Goal: Task Accomplishment & Management: Complete application form

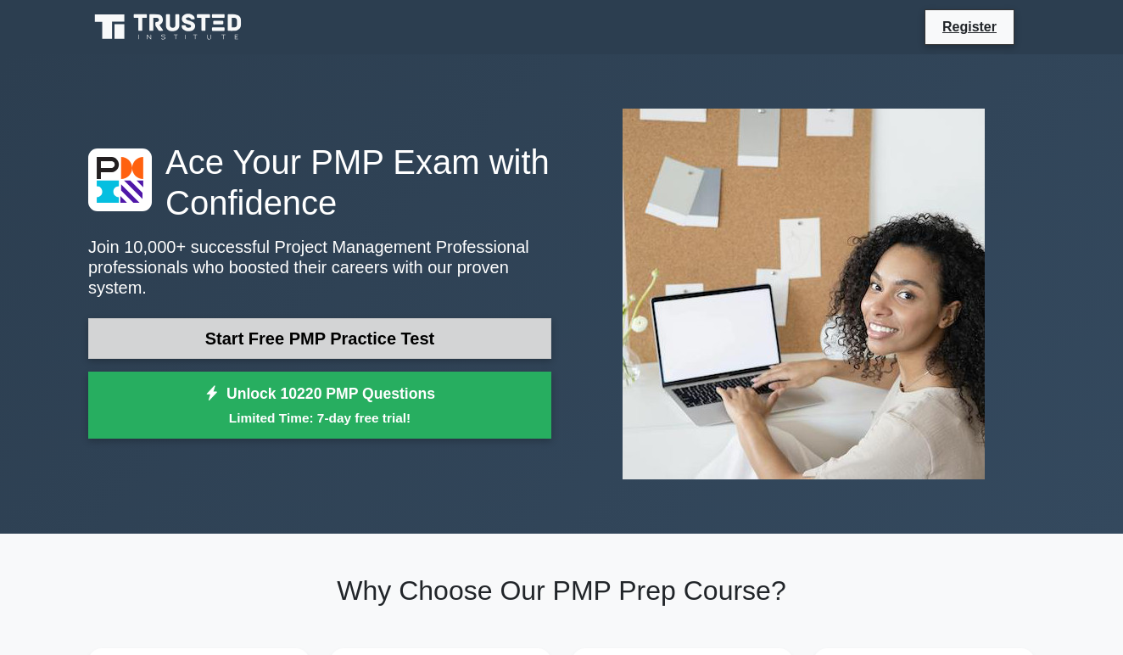
click at [326, 330] on link "Start Free PMP Practice Test" at bounding box center [319, 338] width 463 height 41
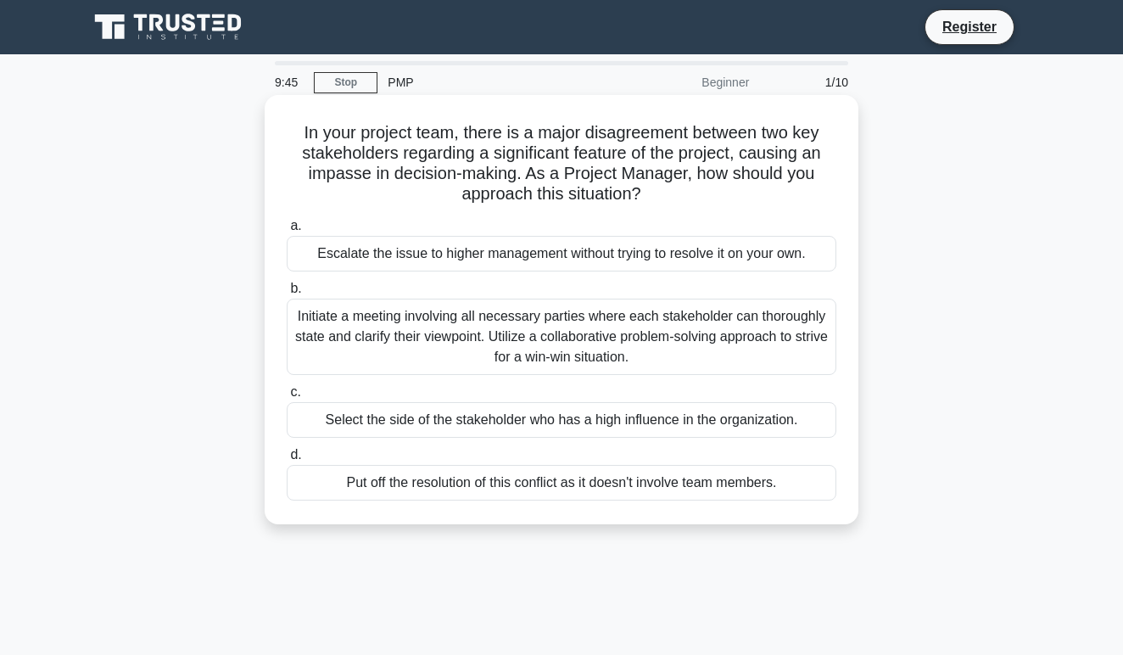
click at [717, 338] on div "Initiate a meeting involving all necessary parties where each stakeholder can t…" at bounding box center [561, 336] width 549 height 76
click at [287, 294] on input "b. Initiate a meeting involving all necessary parties where each stakeholder ca…" at bounding box center [287, 288] width 0 height 11
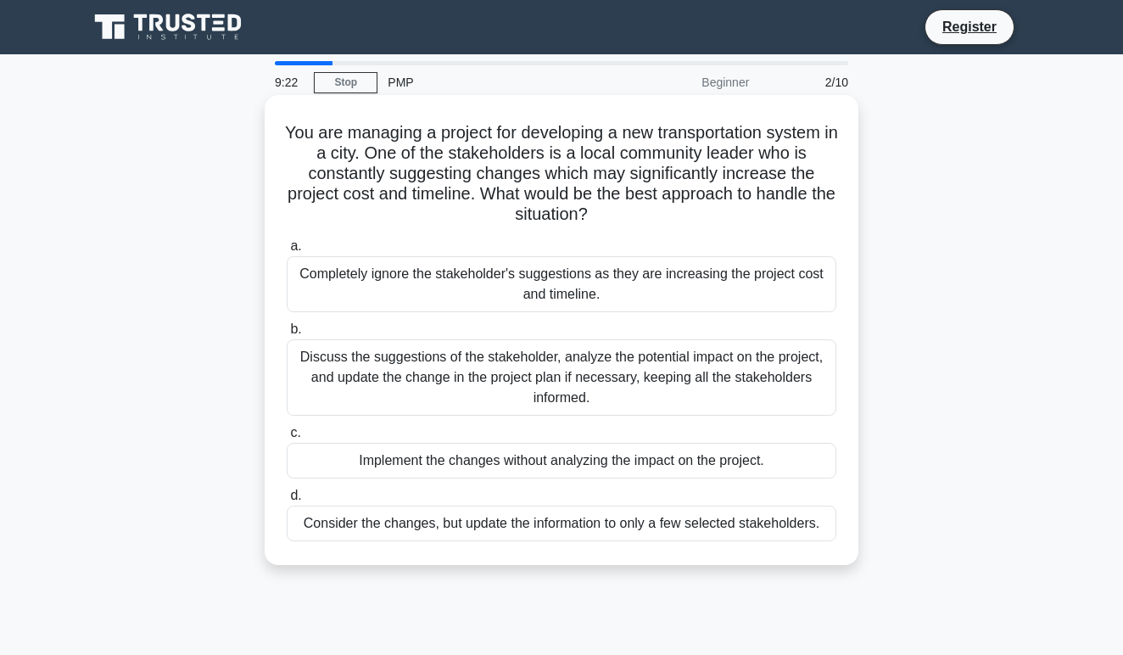
click at [662, 360] on div "Discuss the suggestions of the stakeholder, analyze the potential impact on the…" at bounding box center [561, 377] width 549 height 76
click at [287, 335] on input "b. Discuss the suggestions of the stakeholder, analyze the potential impact on …" at bounding box center [287, 329] width 0 height 11
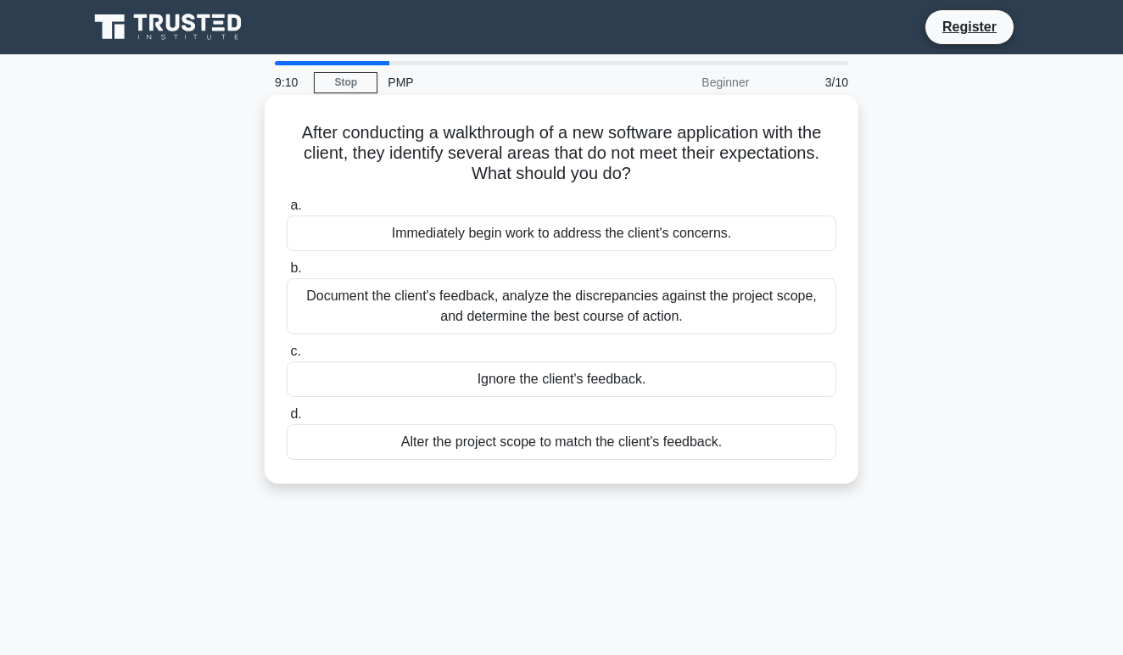
click at [702, 310] on div "Document the client's feedback, analyze the discrepancies against the project s…" at bounding box center [561, 306] width 549 height 56
click at [287, 274] on input "b. Document the client's feedback, analyze the discrepancies against the projec…" at bounding box center [287, 268] width 0 height 11
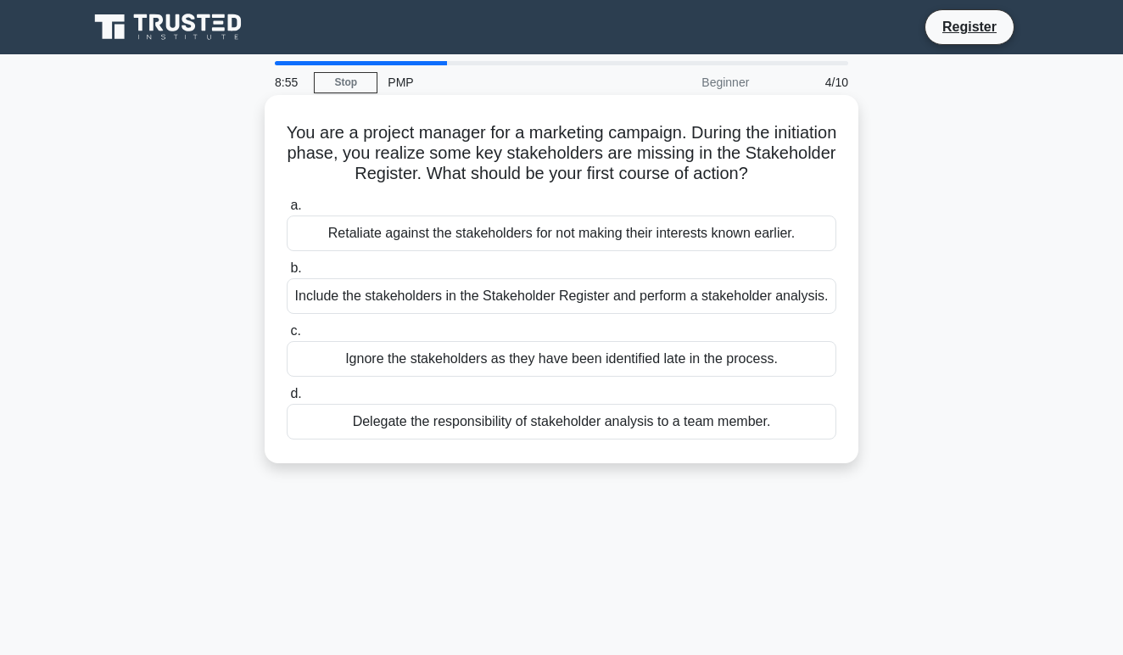
click at [707, 285] on div "Include the stakeholders in the Stakeholder Register and perform a stakeholder …" at bounding box center [561, 296] width 549 height 36
click at [287, 274] on input "b. Include the stakeholders in the Stakeholder Register and perform a stakehold…" at bounding box center [287, 268] width 0 height 11
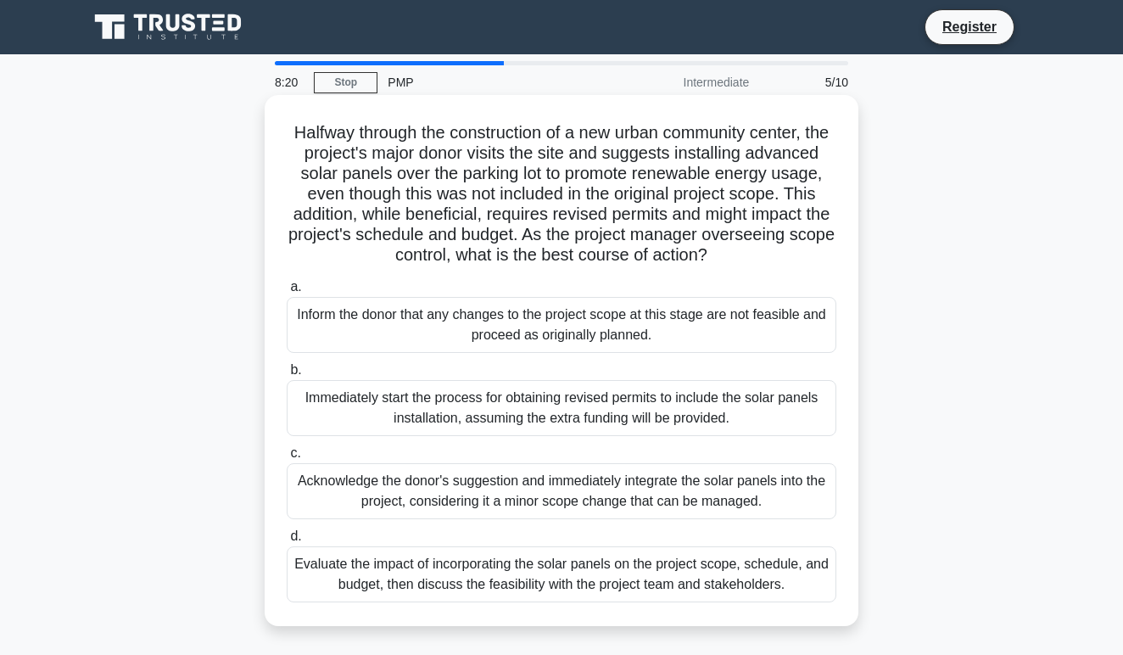
click at [701, 597] on div "Evaluate the impact of incorporating the solar panels on the project scope, sch…" at bounding box center [561, 574] width 549 height 56
click at [287, 542] on input "d. Evaluate the impact of incorporating the solar panels on the project scope, …" at bounding box center [287, 536] width 0 height 11
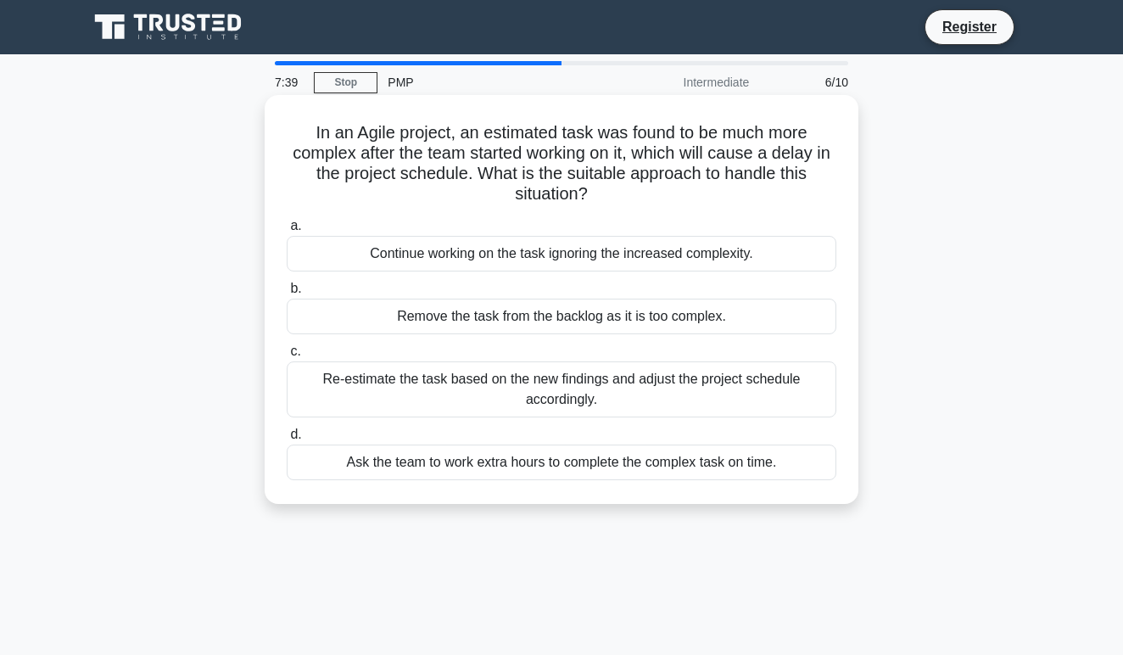
click at [726, 398] on div "Re-estimate the task based on the new findings and adjust the project schedule …" at bounding box center [561, 389] width 549 height 56
click at [287, 357] on input "c. Re-estimate the task based on the new findings and adjust the project schedu…" at bounding box center [287, 351] width 0 height 11
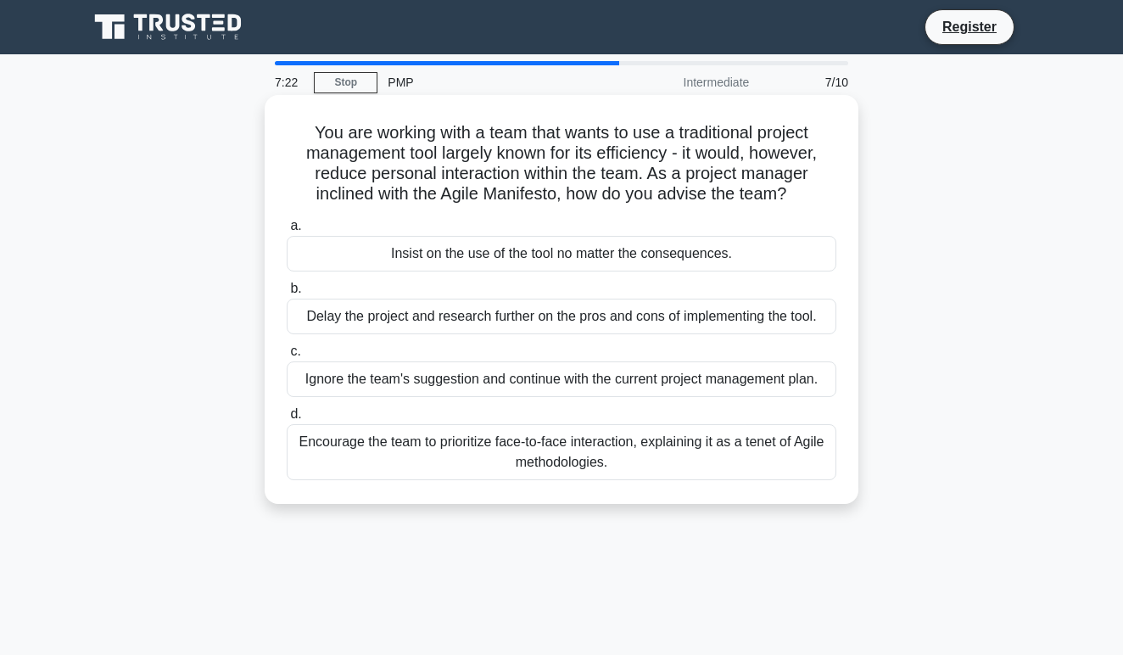
click at [679, 454] on div "Encourage the team to prioritize face-to-face interaction, explaining it as a t…" at bounding box center [561, 452] width 549 height 56
click at [287, 420] on input "d. Encourage the team to prioritize face-to-face interaction, explaining it as …" at bounding box center [287, 414] width 0 height 11
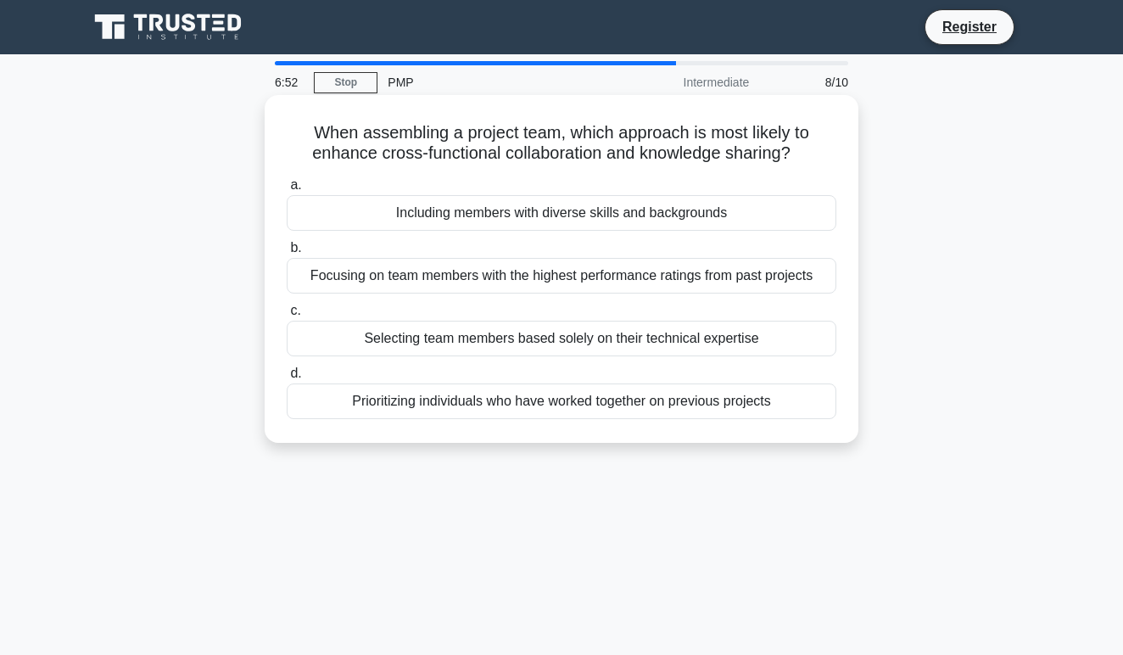
click at [688, 208] on div "Including members with diverse skills and backgrounds" at bounding box center [561, 213] width 549 height 36
click at [287, 191] on input "a. Including members with diverse skills and backgrounds" at bounding box center [287, 185] width 0 height 11
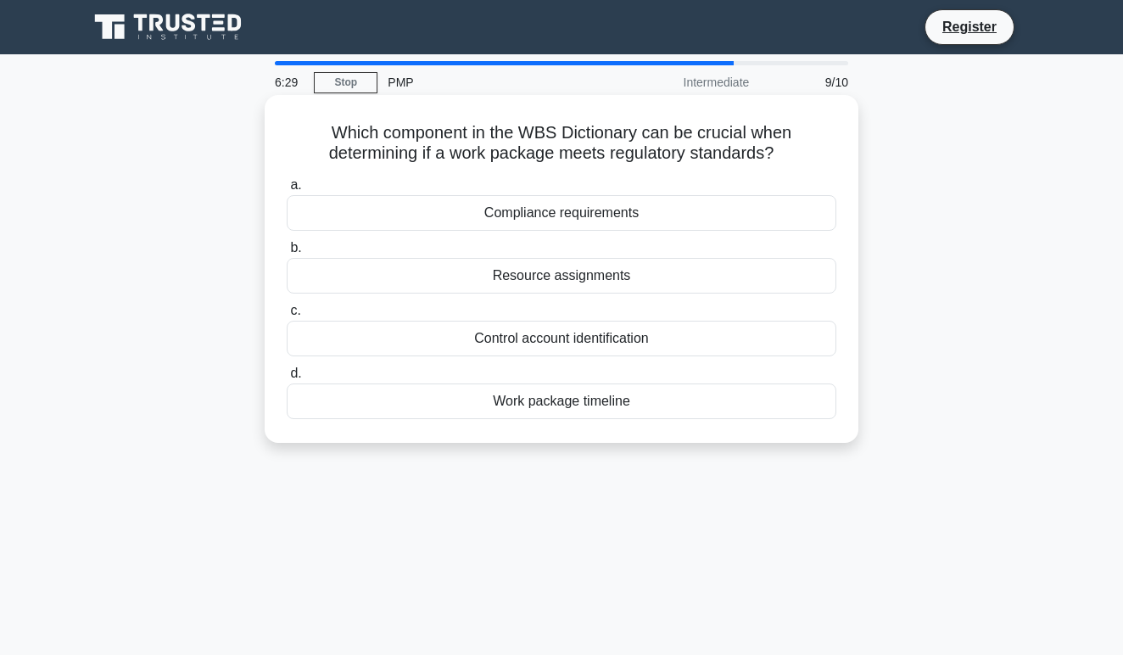
click at [632, 202] on div "Compliance requirements" at bounding box center [561, 213] width 549 height 36
click at [287, 191] on input "a. Compliance requirements" at bounding box center [287, 185] width 0 height 11
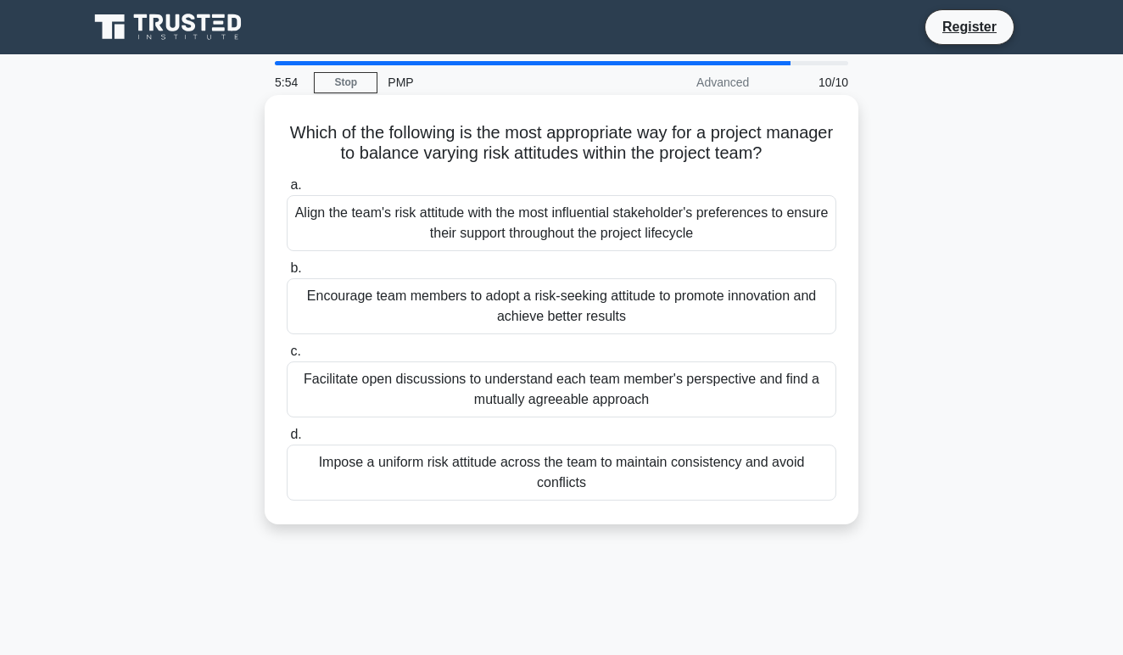
click at [645, 321] on div "Encourage team members to adopt a risk-seeking attitude to promote innovation a…" at bounding box center [561, 306] width 549 height 56
click at [287, 274] on input "b. Encourage team members to adopt a risk-seeking attitude to promote innovatio…" at bounding box center [287, 268] width 0 height 11
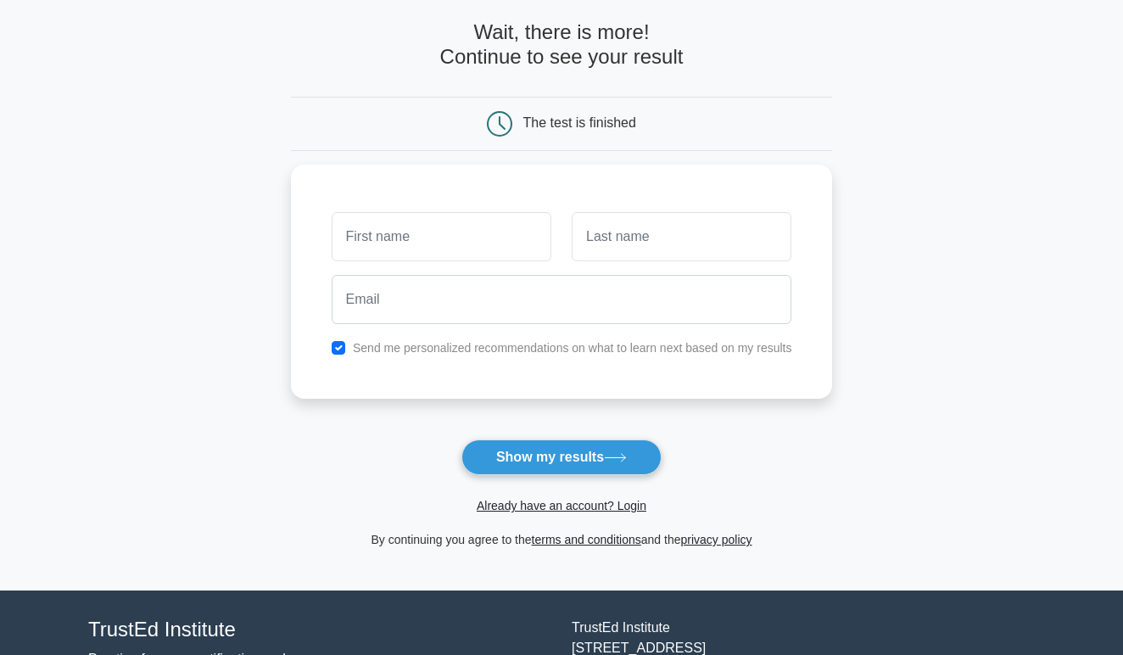
scroll to position [92, 0]
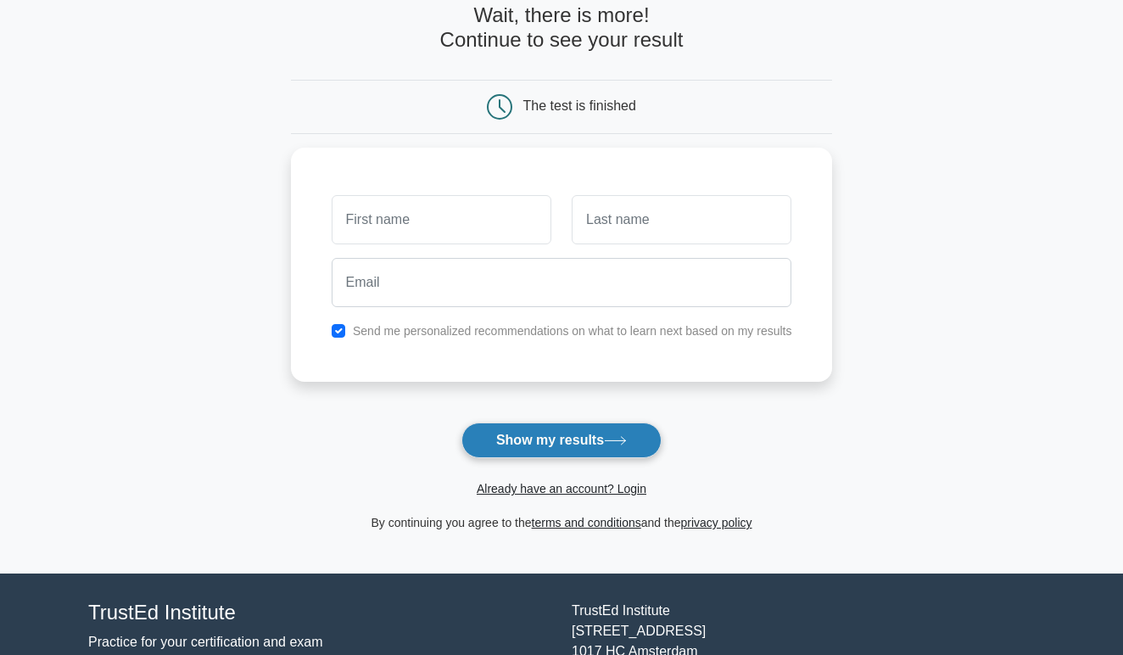
click at [623, 434] on button "Show my results" at bounding box center [561, 440] width 200 height 36
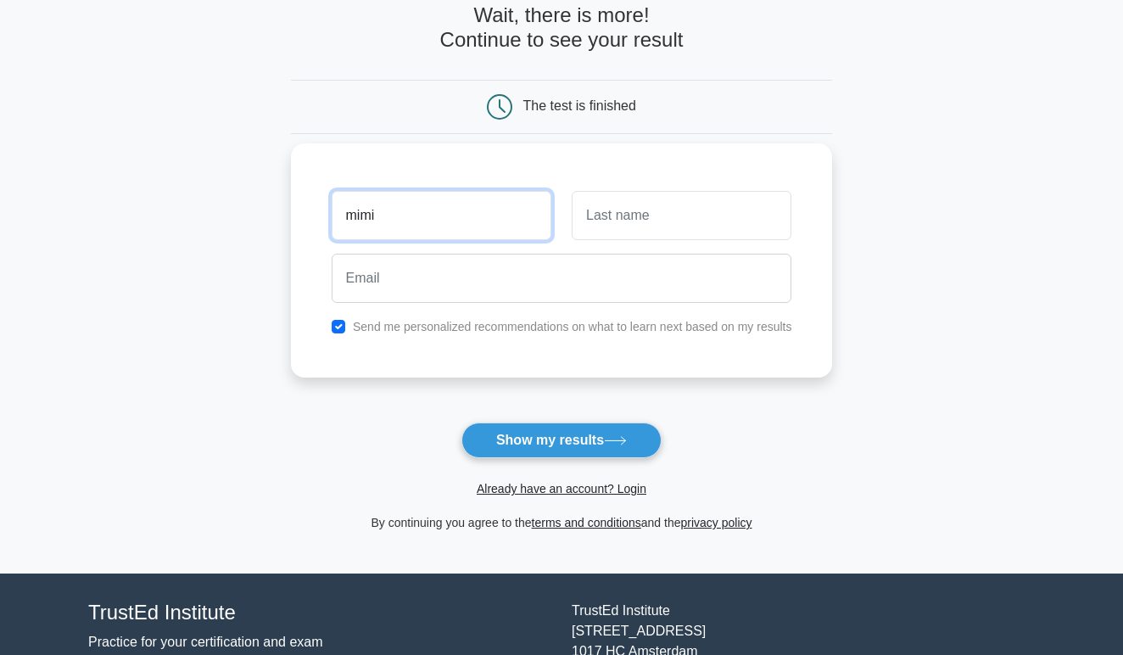
type input "mimi"
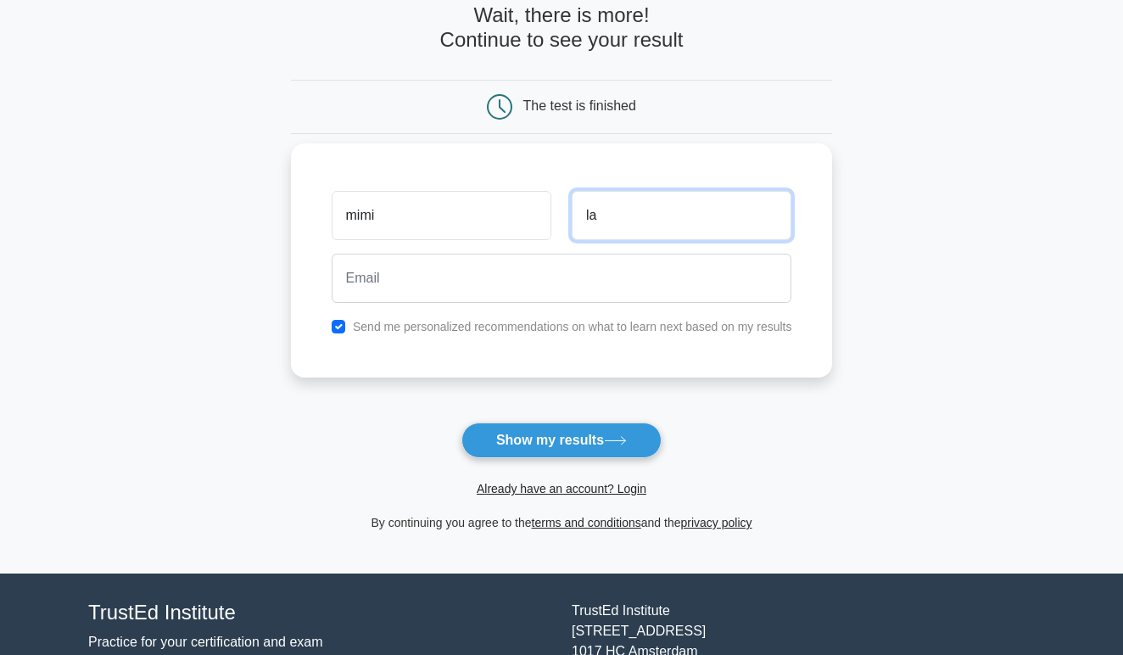
type input "la"
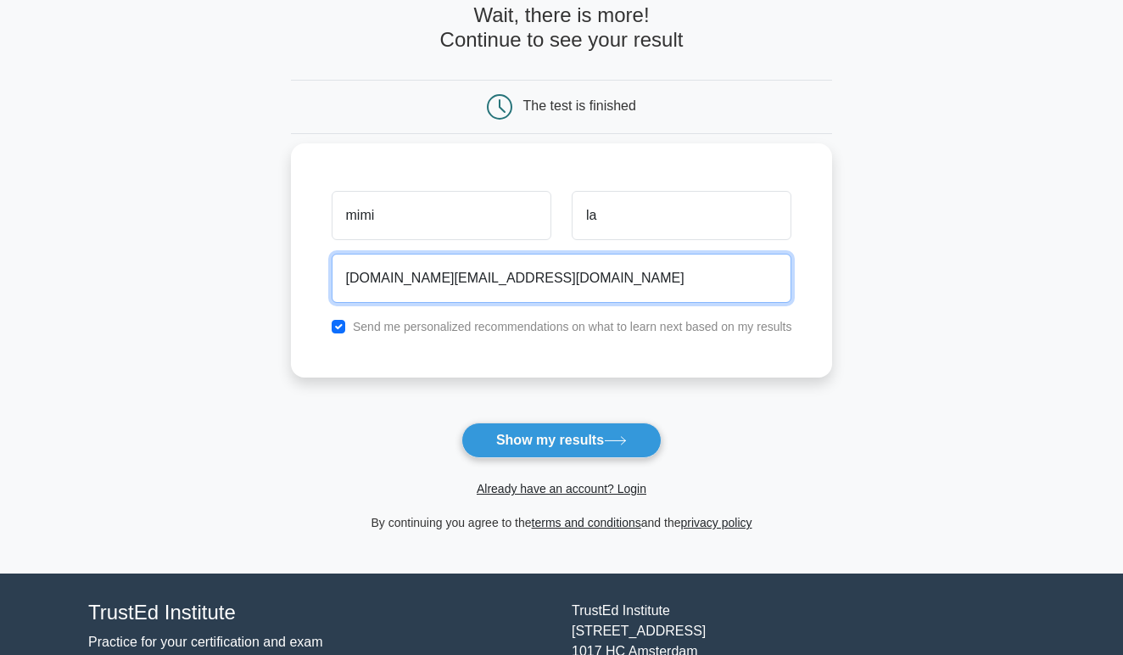
type input "[DOMAIN_NAME][EMAIL_ADDRESS][DOMAIN_NAME]"
click at [560, 439] on button "Show my results" at bounding box center [561, 440] width 200 height 36
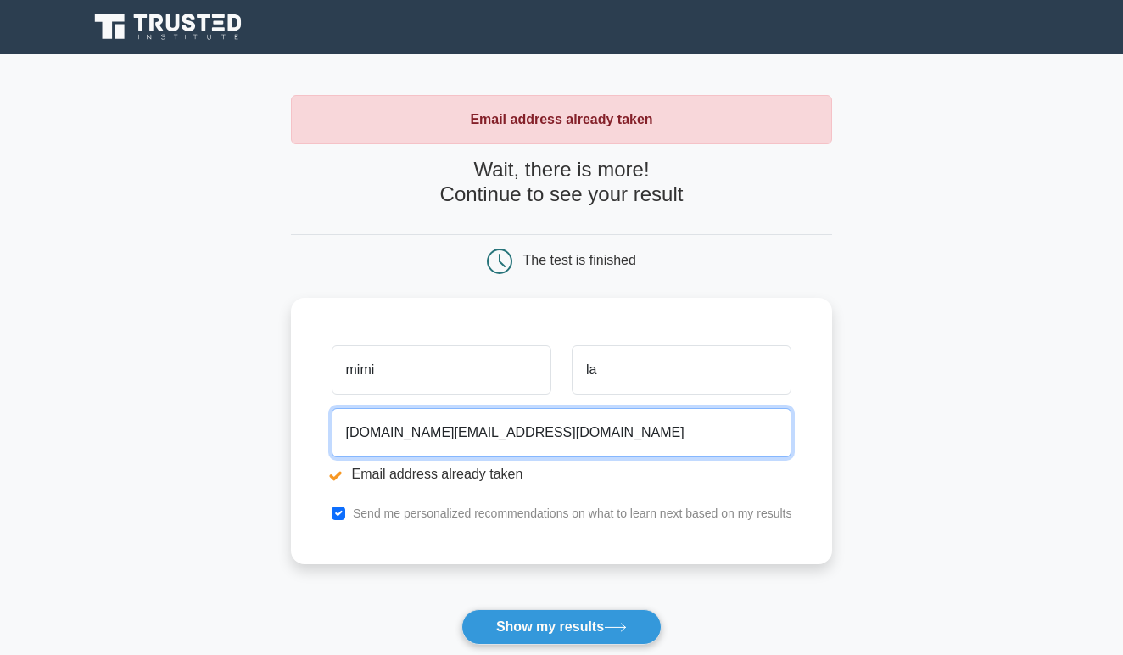
click at [545, 430] on input "chumchum.fun@gmail.com" at bounding box center [562, 432] width 460 height 49
type input "ielam077@uottawa.ca"
click at [560, 626] on button "Show my results" at bounding box center [561, 627] width 200 height 36
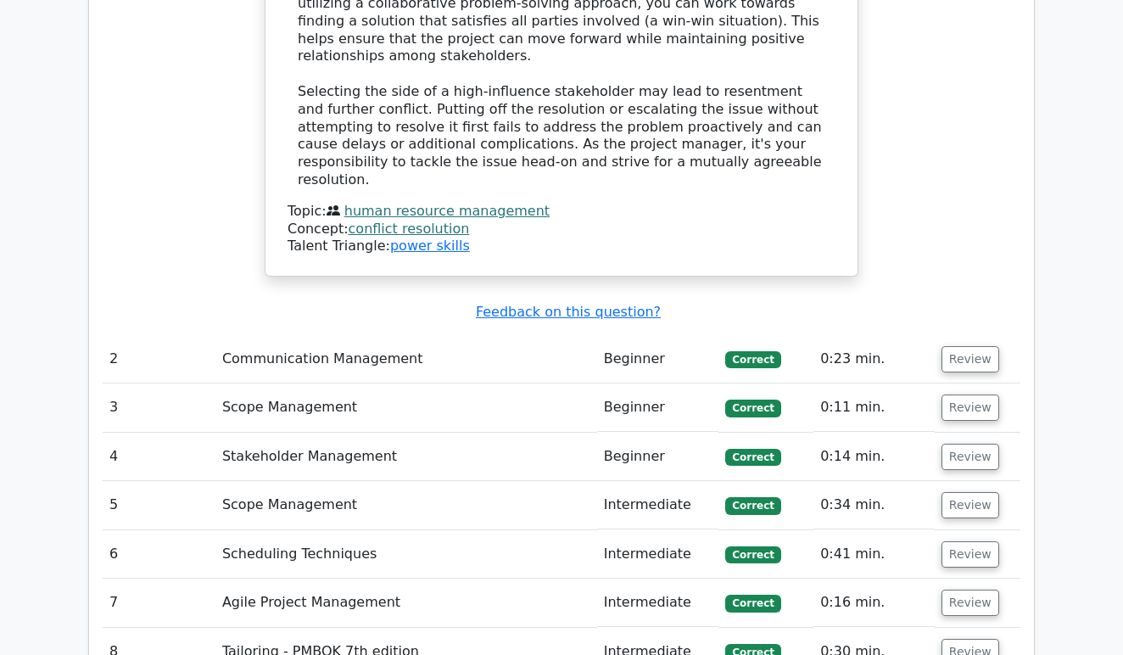
scroll to position [2216, 0]
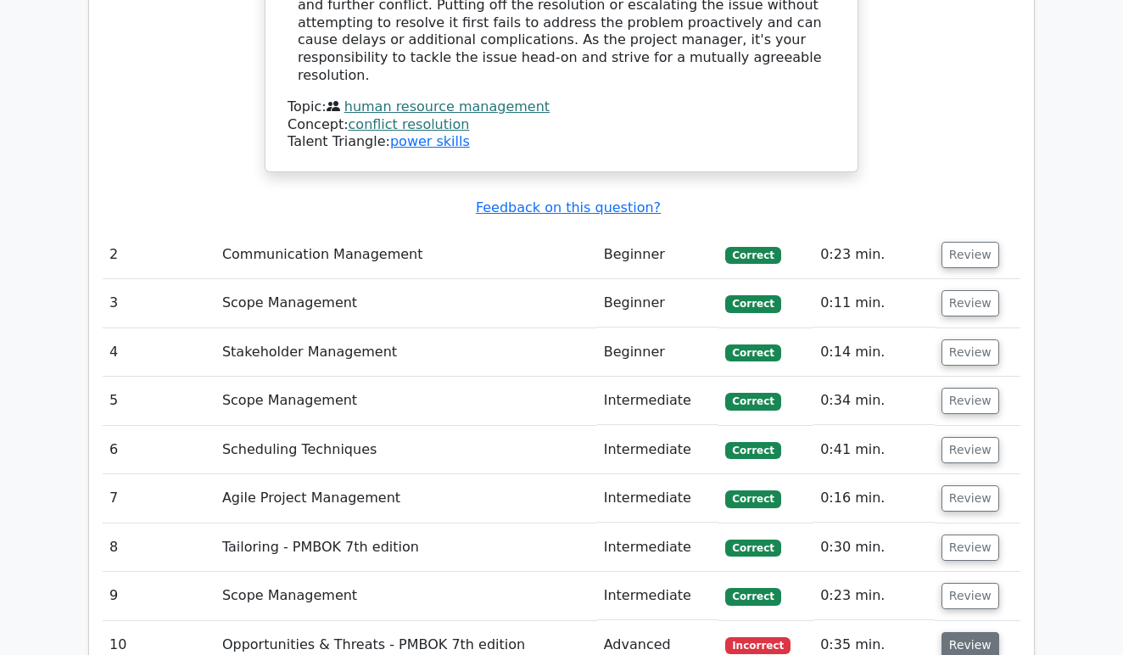
click at [969, 632] on button "Review" at bounding box center [970, 645] width 58 height 26
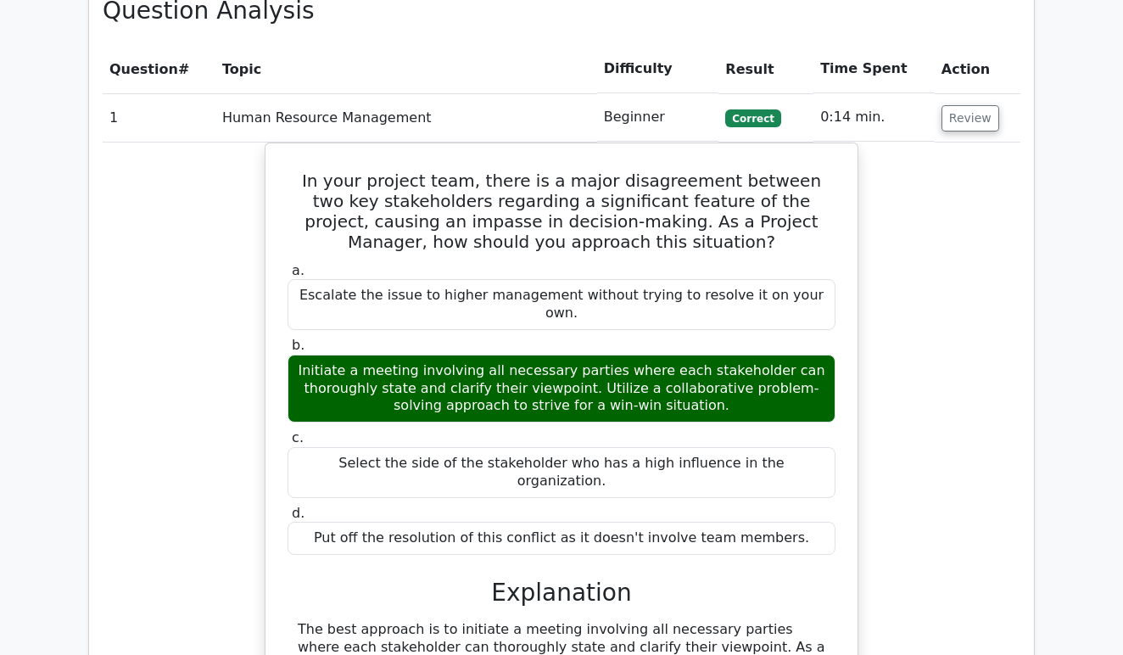
scroll to position [1258, 0]
